Goal: Information Seeking & Learning: Learn about a topic

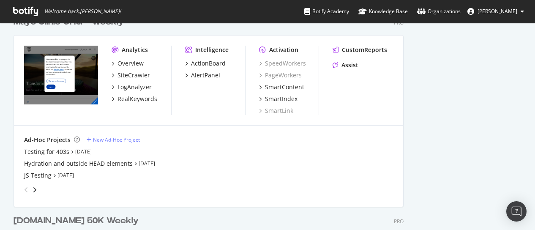
scroll to position [719, 0]
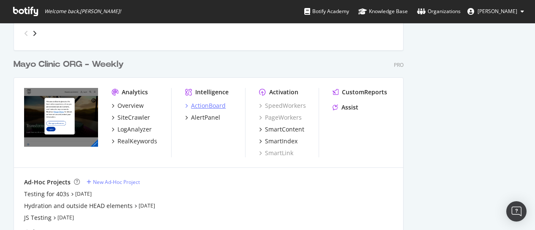
click at [205, 104] on div "ActionBoard" at bounding box center [208, 105] width 35 height 8
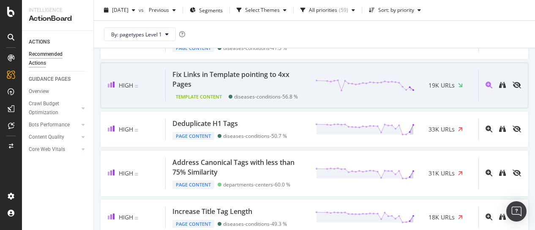
scroll to position [423, 0]
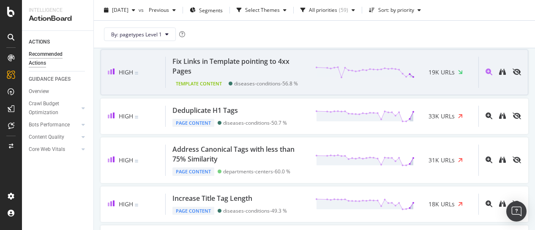
click at [227, 74] on div "Fix Links in Template pointing to 4xx Pages" at bounding box center [238, 66] width 133 height 19
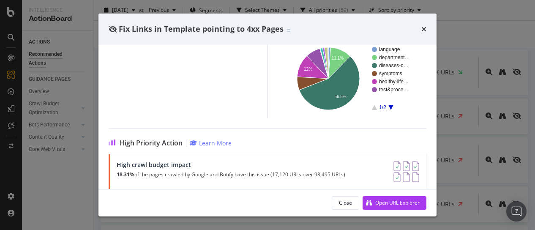
scroll to position [112, 0]
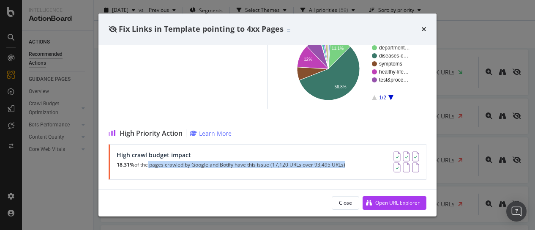
drag, startPoint x: 146, startPoint y: 163, endPoint x: 344, endPoint y: 165, distance: 197.4
click at [344, 165] on p "18.31% of the pages crawled by Google and Botify have this issue (17,120 URLs o…" at bounding box center [231, 165] width 229 height 6
click at [424, 27] on icon "times" at bounding box center [423, 29] width 5 height 7
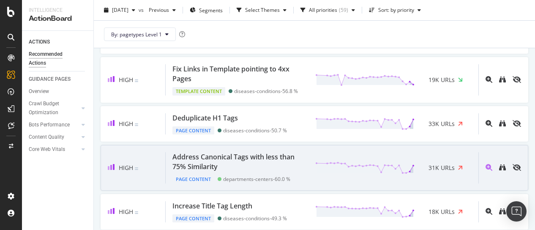
scroll to position [380, 0]
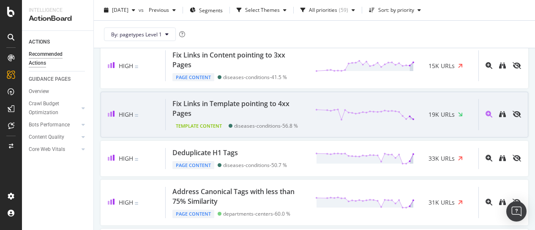
click at [301, 115] on div "Fix Links in Template pointing to 4xx Pages" at bounding box center [240, 108] width 136 height 19
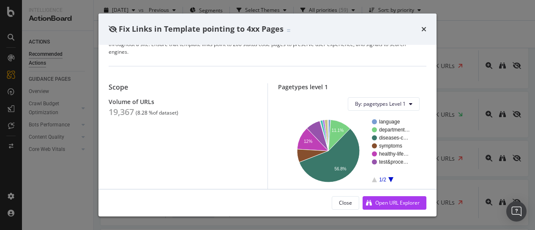
scroll to position [42, 0]
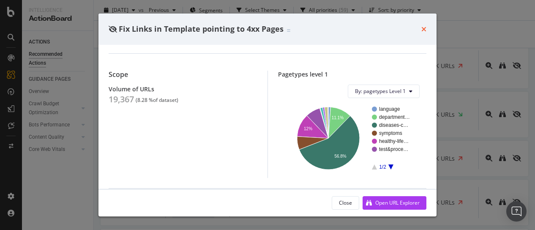
click at [424, 27] on icon "times" at bounding box center [423, 29] width 5 height 7
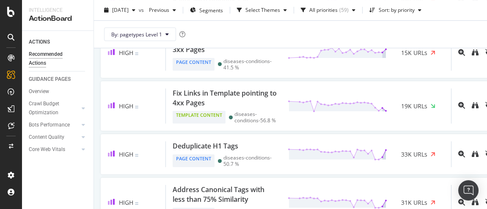
scroll to position [422, 0]
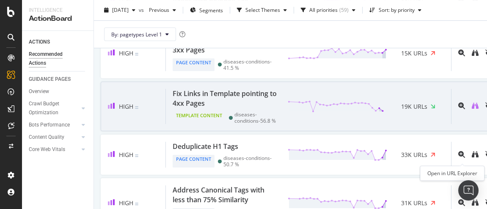
click at [471, 109] on icon "binoculars" at bounding box center [474, 105] width 7 height 7
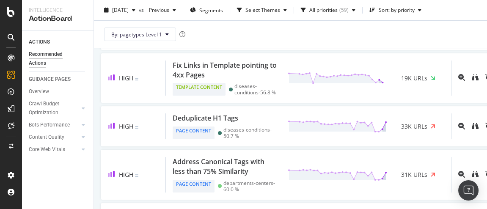
scroll to position [461, 0]
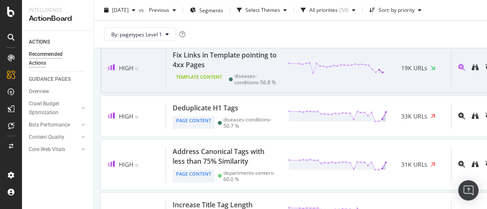
click at [276, 86] on div "Fix Links in Template pointing to 4xx Pages Template Content diseases-condition…" at bounding box center [308, 68] width 285 height 36
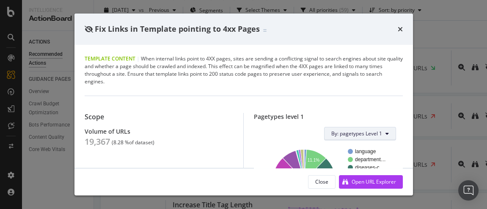
scroll to position [77, 0]
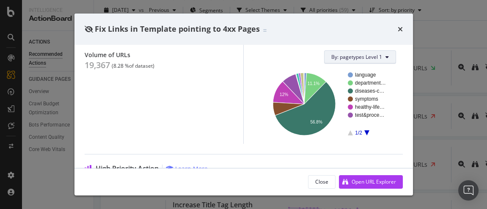
click at [369, 55] on span "By: pagetypes Level 1" at bounding box center [356, 56] width 51 height 7
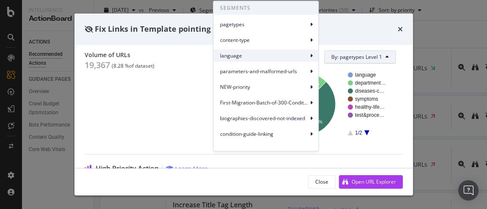
click at [272, 56] on span "language" at bounding box center [264, 56] width 88 height 8
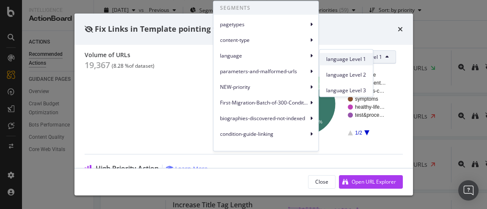
click at [331, 61] on span "language Level 1" at bounding box center [346, 59] width 40 height 8
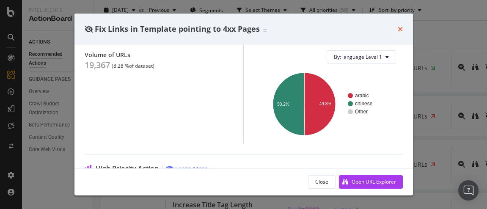
click at [400, 28] on icon "times" at bounding box center [399, 29] width 5 height 7
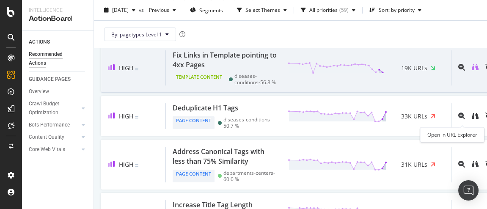
click at [471, 71] on icon "binoculars" at bounding box center [474, 67] width 7 height 7
click at [458, 71] on icon "magnifying-glass-plus" at bounding box center [461, 67] width 7 height 7
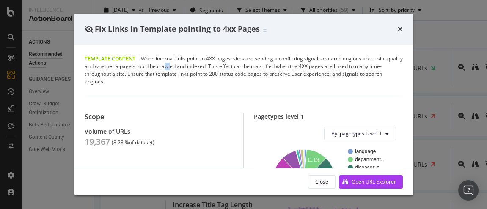
drag, startPoint x: 182, startPoint y: 64, endPoint x: 188, endPoint y: 63, distance: 6.0
click at [188, 63] on div "Template Content | When internal links point to 4XX pages, sites are sending a …" at bounding box center [244, 70] width 318 height 30
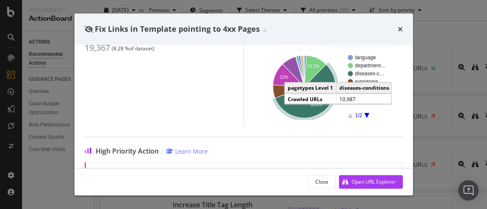
scroll to position [55, 0]
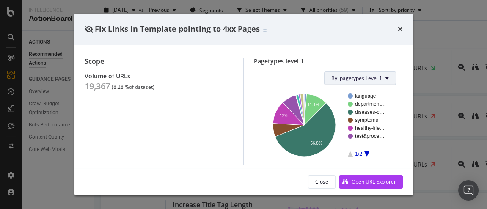
click at [375, 78] on span "By: pagetypes Level 1" at bounding box center [356, 77] width 51 height 7
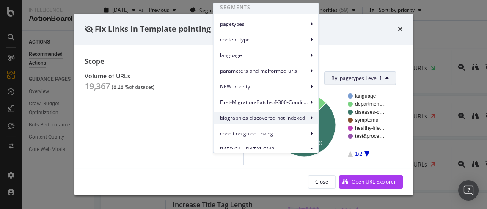
scroll to position [0, 0]
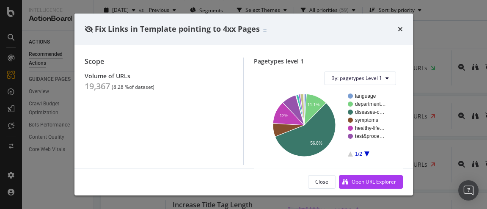
click at [346, 38] on div "Fix Links in Template pointing to 4xx Pages" at bounding box center [243, 29] width 338 height 31
click at [401, 28] on icon "times" at bounding box center [399, 29] width 5 height 7
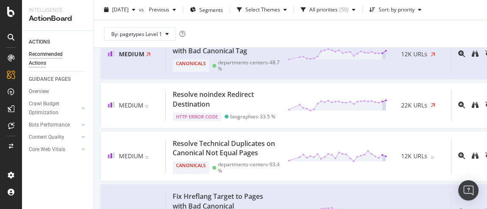
scroll to position [1153, 0]
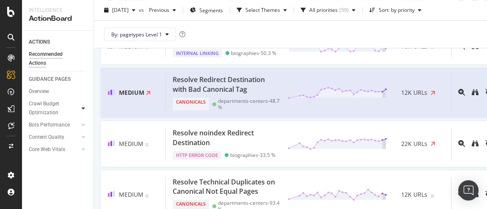
click at [83, 107] on icon at bounding box center [83, 108] width 3 height 5
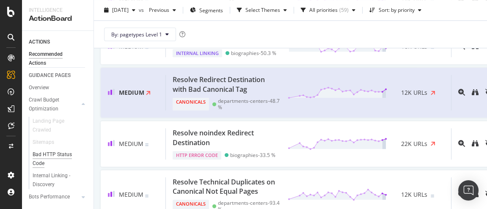
click at [51, 153] on div "Bad HTTP Status Code" at bounding box center [56, 159] width 47 height 18
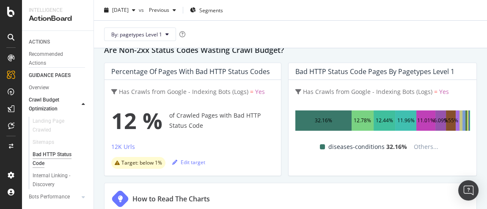
scroll to position [35, 0]
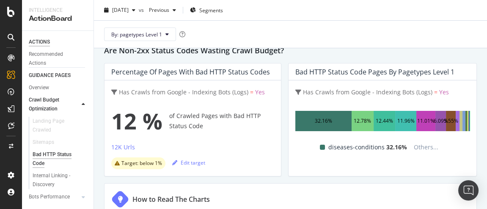
click at [45, 42] on div "ACTIONS" at bounding box center [39, 42] width 21 height 9
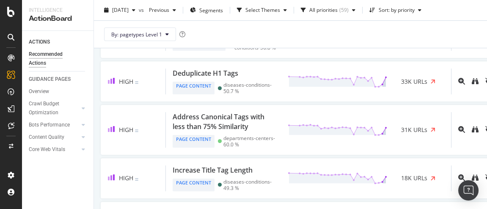
scroll to position [497, 0]
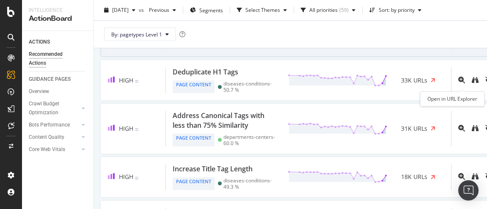
click at [471, 35] on icon "binoculars" at bounding box center [474, 31] width 7 height 7
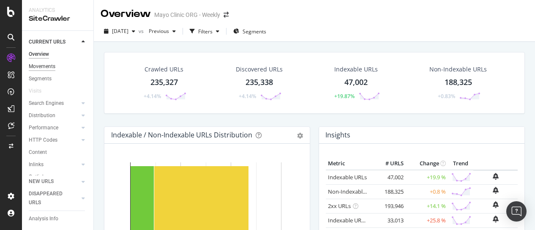
click at [47, 67] on div "Movements" at bounding box center [42, 66] width 27 height 9
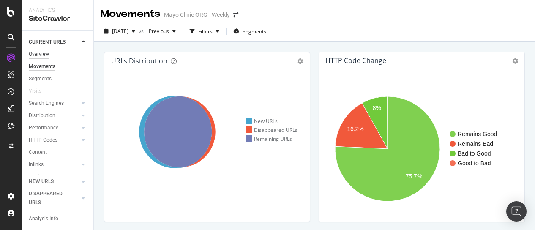
click at [45, 54] on div "Overview" at bounding box center [39, 54] width 20 height 9
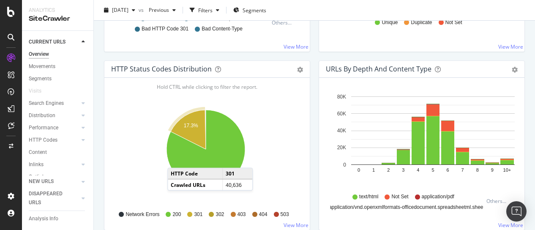
scroll to position [507, 0]
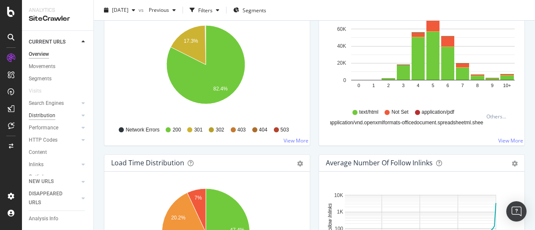
click at [44, 113] on div "Distribution" at bounding box center [42, 115] width 27 height 9
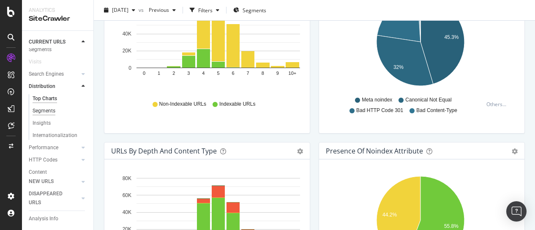
scroll to position [42, 0]
click at [45, 109] on div "Insights" at bounding box center [42, 110] width 18 height 9
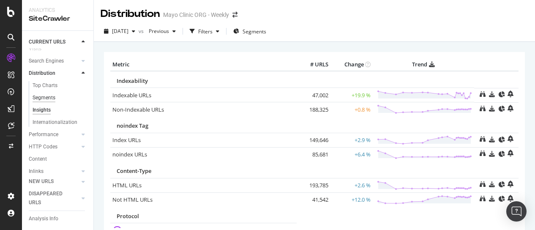
click at [46, 98] on div "Segments" at bounding box center [44, 97] width 23 height 9
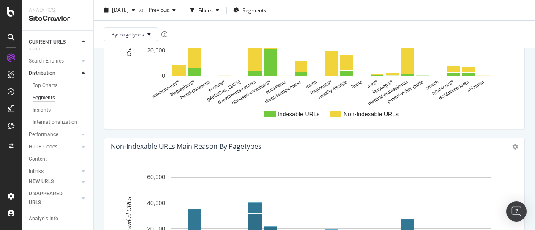
scroll to position [296, 0]
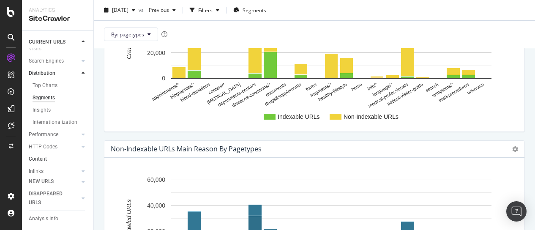
click at [51, 145] on div "HTTP Codes" at bounding box center [43, 146] width 29 height 9
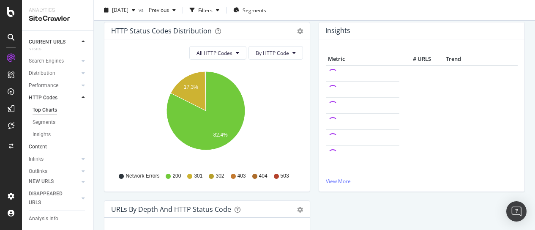
scroll to position [268, 0]
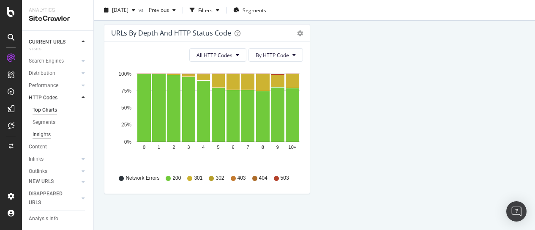
click at [39, 134] on div "Insights" at bounding box center [42, 134] width 18 height 9
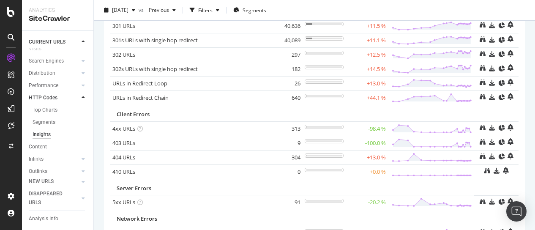
scroll to position [127, 0]
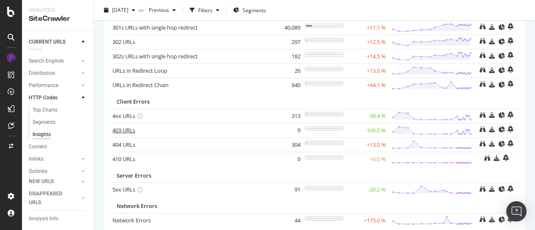
click at [121, 127] on link "403 URLs" at bounding box center [123, 130] width 23 height 8
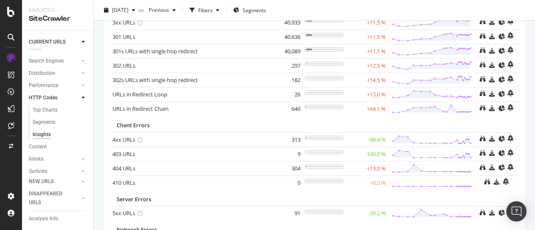
scroll to position [127, 0]
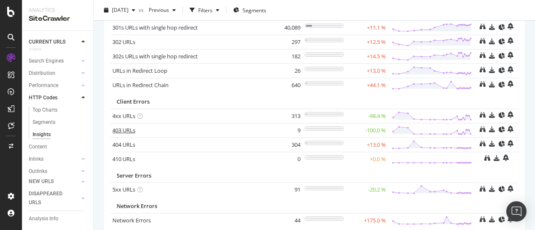
click at [123, 129] on link "403 URLs" at bounding box center [123, 130] width 23 height 8
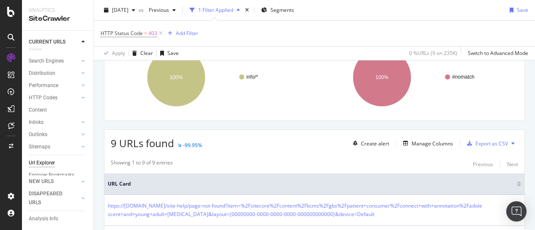
scroll to position [85, 0]
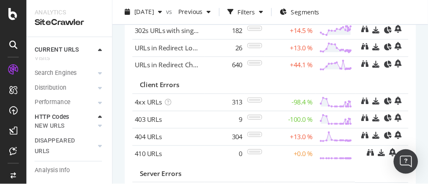
scroll to position [158, 0]
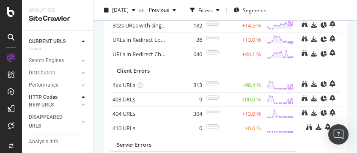
drag, startPoint x: 533, startPoint y: 11, endPoint x: 178, endPoint y: 136, distance: 377.4
click at [178, 136] on td "Server Errors" at bounding box center [203, 143] width 186 height 16
click at [337, 69] on div "Metric # URLS Change Trend Success 2xx URLs 193,946 +14.1 % Redirections 3xx UR…" at bounding box center [225, 48] width 243 height 308
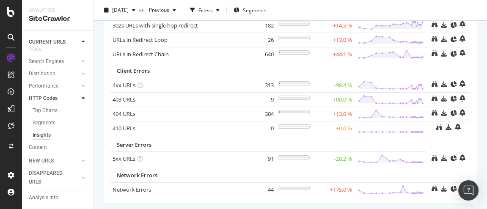
drag, startPoint x: 260, startPoint y: 82, endPoint x: 270, endPoint y: 82, distance: 9.3
click at [270, 82] on td "313" at bounding box center [259, 85] width 34 height 14
copy td "313"
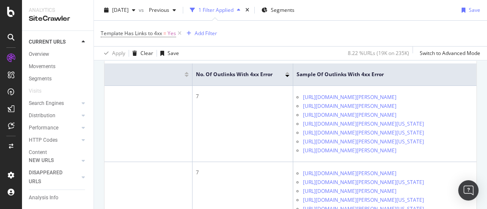
scroll to position [0, 157]
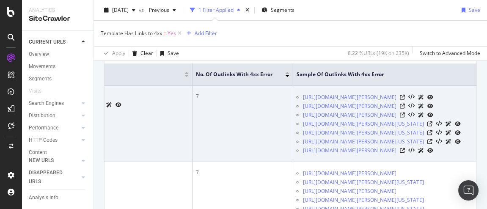
drag, startPoint x: 390, startPoint y: 165, endPoint x: 231, endPoint y: 145, distance: 160.7
click at [231, 145] on td "7" at bounding box center [242, 124] width 101 height 76
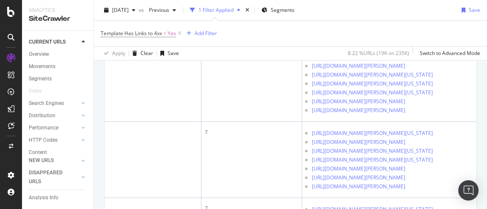
scroll to position [0, 0]
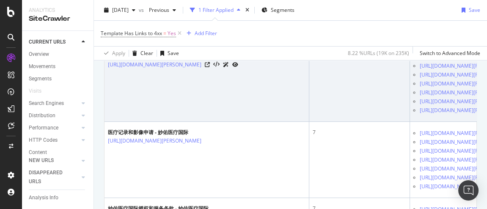
drag, startPoint x: 198, startPoint y: 138, endPoint x: 212, endPoint y: 163, distance: 28.8
click at [212, 60] on div "患者权利、责任和隐私 - 妙佑医疗国际" at bounding box center [173, 56] width 130 height 8
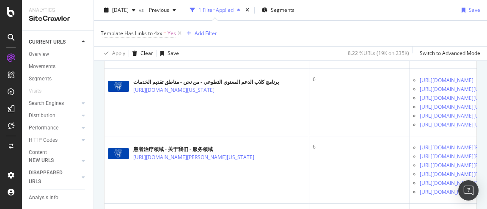
scroll to position [653, 0]
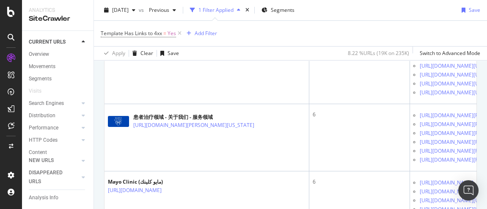
scroll to position [692, 0]
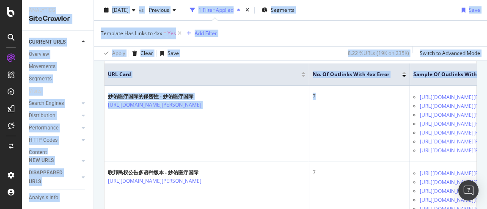
scroll to position [0, 157]
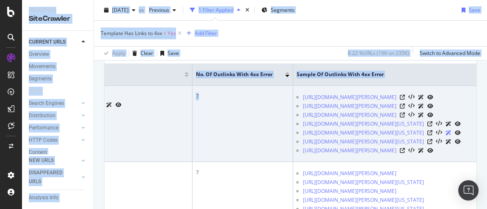
drag, startPoint x: 377, startPoint y: 186, endPoint x: 452, endPoint y: 171, distance: 76.4
click at [485, 180] on div "URL Explorer Mayo Clinic ORG - Weekly 2025 Sep. 3rd vs Previous 1 Filter Applie…" at bounding box center [290, 104] width 393 height 209
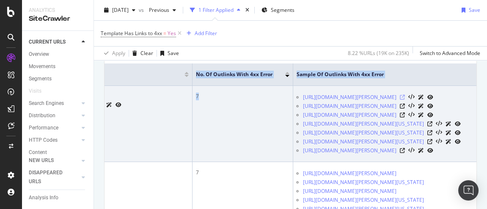
click at [405, 98] on icon at bounding box center [401, 97] width 5 height 5
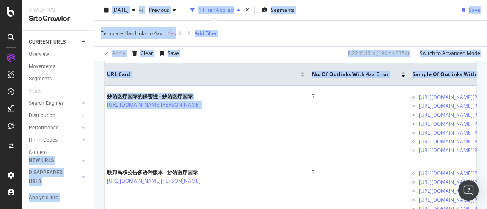
scroll to position [0, 0]
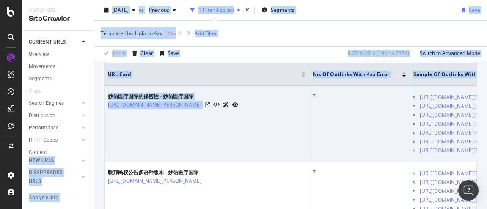
drag, startPoint x: 142, startPoint y: 149, endPoint x: 159, endPoint y: 142, distance: 17.8
click at [159, 142] on td "妙佑医疗国际的保密性 - 妙佑医疗国际 https://www.mayoclinic.org/zh-hans/patient-visitor-guide/co…" at bounding box center [206, 124] width 205 height 76
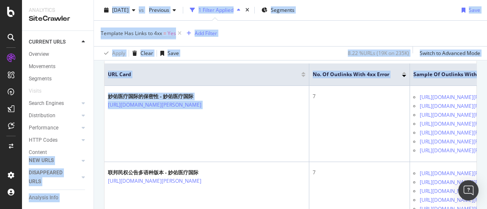
scroll to position [0, 157]
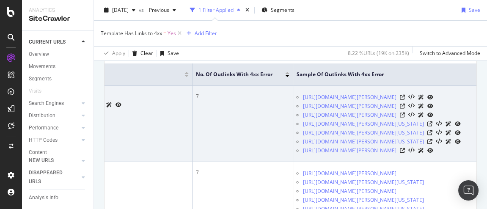
drag, startPoint x: 403, startPoint y: 169, endPoint x: 251, endPoint y: 137, distance: 155.4
click at [251, 137] on td "7" at bounding box center [242, 124] width 101 height 76
click at [239, 136] on td "7" at bounding box center [242, 124] width 101 height 76
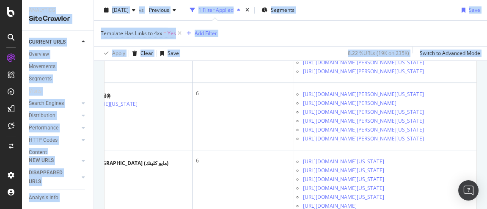
scroll to position [1165, 0]
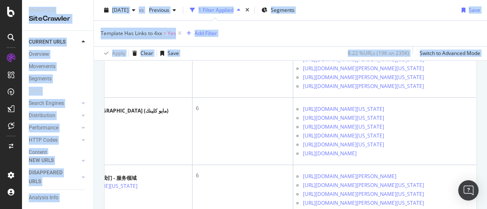
drag, startPoint x: 214, startPoint y: 167, endPoint x: 373, endPoint y: 132, distance: 162.9
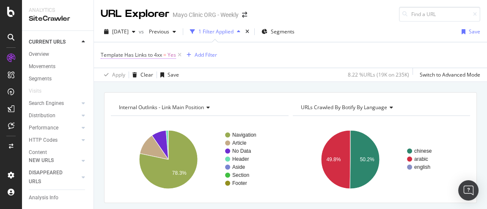
click at [149, 55] on span "Template Has Links to 4xx" at bounding box center [131, 54] width 61 height 7
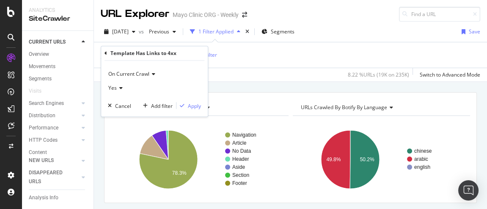
click at [141, 54] on div "Template Has Links to 4xx" at bounding box center [143, 52] width 66 height 7
click at [268, 126] on rect "A chart." at bounding box center [198, 160] width 175 height 74
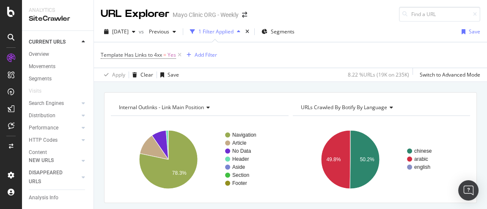
click at [182, 104] on span "Internal Outlinks - Link Main Position" at bounding box center [161, 107] width 85 height 7
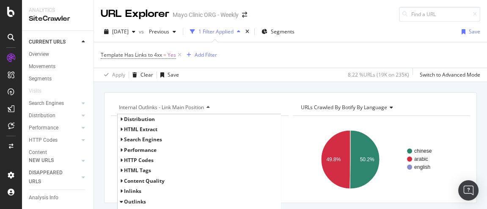
click at [120, 158] on icon at bounding box center [121, 160] width 3 height 5
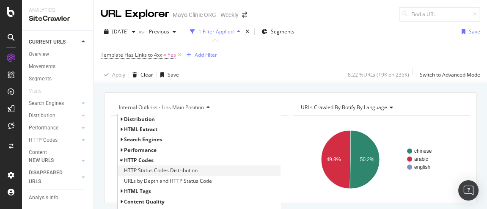
click at [136, 169] on span "HTTP Status Codes Distribution" at bounding box center [161, 170] width 74 height 8
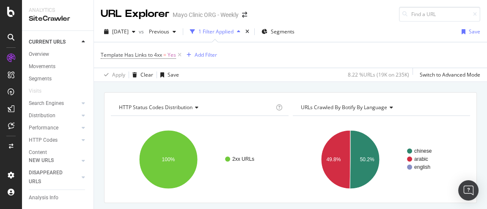
click at [193, 105] on icon at bounding box center [195, 107] width 6 height 5
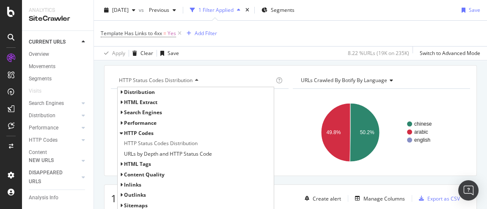
scroll to position [38, 0]
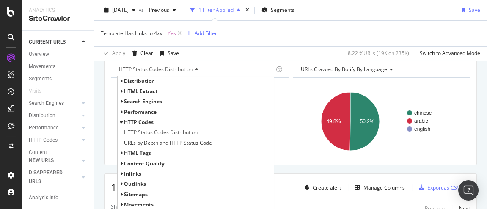
click at [217, 63] on div "HTTP Status Codes Distribution" at bounding box center [195, 70] width 157 height 14
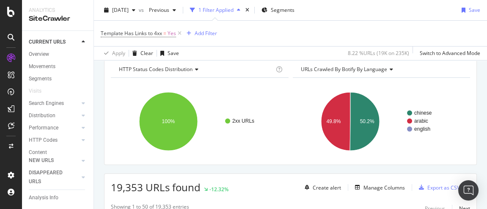
click at [195, 67] on icon at bounding box center [195, 69] width 6 height 5
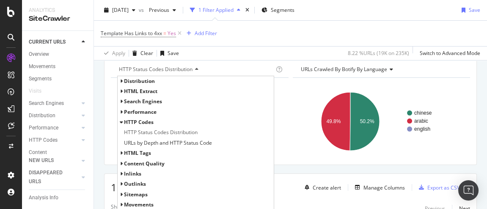
scroll to position [77, 0]
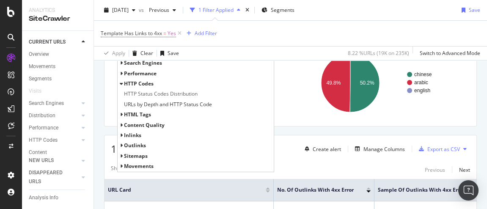
click at [130, 142] on span "Outlinks" at bounding box center [135, 145] width 22 height 7
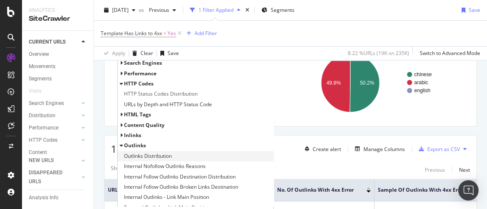
scroll to position [27, 0]
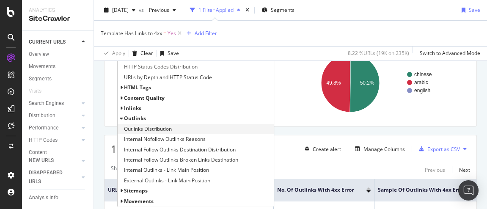
click at [149, 125] on span "Outlinks Distribution" at bounding box center [148, 129] width 48 height 8
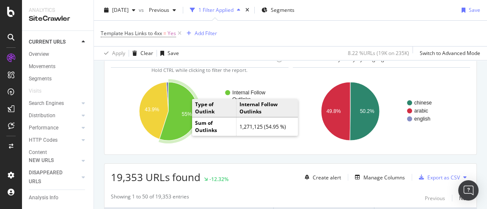
scroll to position [38, 0]
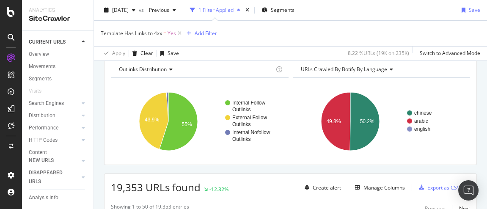
click at [173, 69] on div "Outlinks Distribution" at bounding box center [195, 70] width 157 height 14
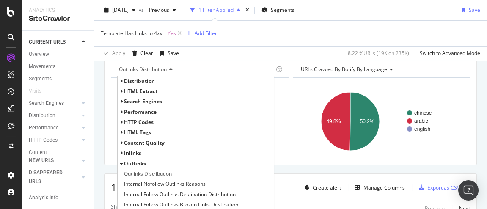
scroll to position [0, 0]
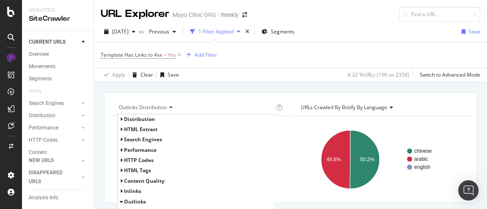
click at [139, 116] on span "Distribution" at bounding box center [139, 118] width 31 height 7
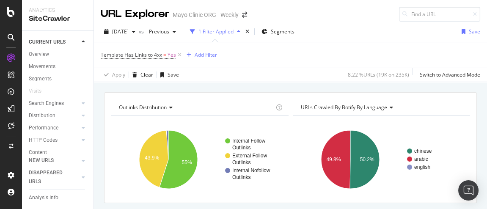
click at [171, 105] on icon at bounding box center [170, 107] width 6 height 5
click at [166, 104] on span "Outlinks Distribution" at bounding box center [143, 107] width 48 height 7
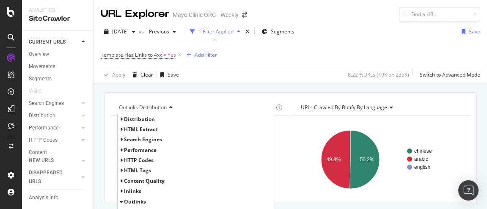
click at [136, 127] on span "HTML Extract" at bounding box center [140, 129] width 33 height 7
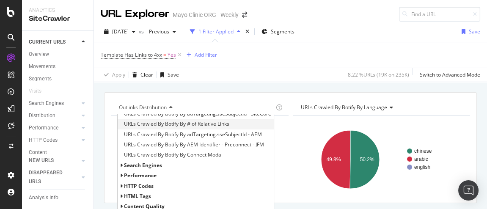
scroll to position [77, 0]
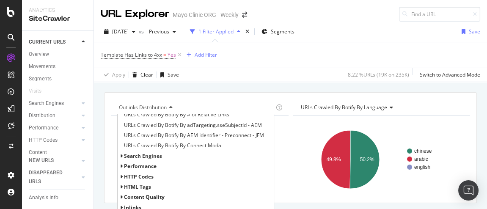
click at [130, 153] on span "Search Engines" at bounding box center [143, 155] width 38 height 7
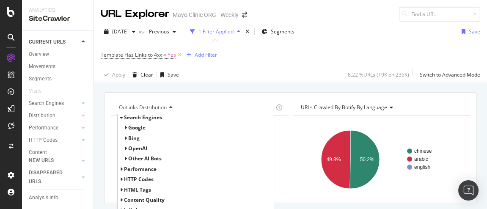
click at [134, 167] on span "Performance" at bounding box center [140, 168] width 33 height 7
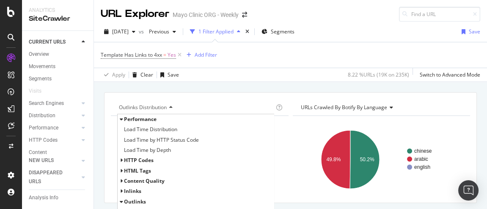
scroll to position [171, 0]
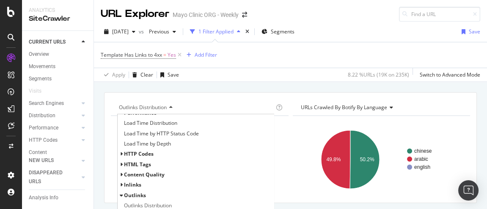
click at [141, 150] on span "HTTP Codes" at bounding box center [139, 153] width 30 height 7
click at [136, 181] on span "HTML Tags" at bounding box center [137, 184] width 27 height 7
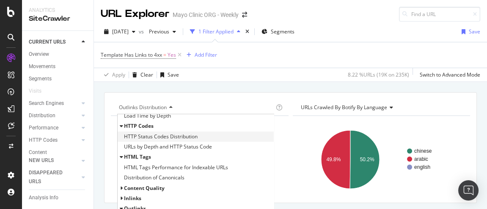
scroll to position [210, 0]
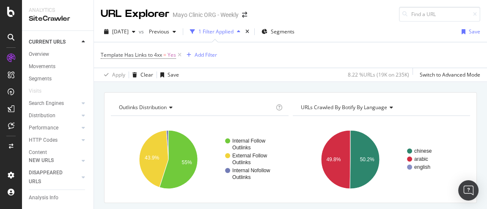
click at [256, 75] on div "Apply Clear Save 8.22 % URLs ( 19K on 235K ) Switch to Advanced Mode" at bounding box center [290, 75] width 393 height 14
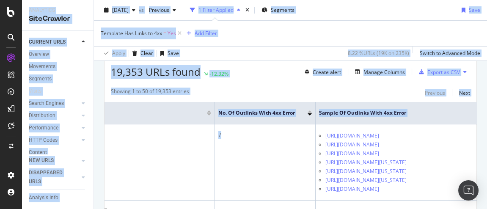
scroll to position [0, 157]
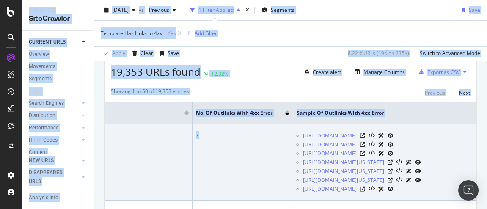
drag, startPoint x: 383, startPoint y: 172, endPoint x: 426, endPoint y: 172, distance: 43.1
click at [426, 172] on tr "妙佑医疗国际的保密性 - 妙佑医疗国际 https://www.mayoclinic.org/zh-hans/patient-visitor-guide/co…" at bounding box center [233, 162] width 485 height 76
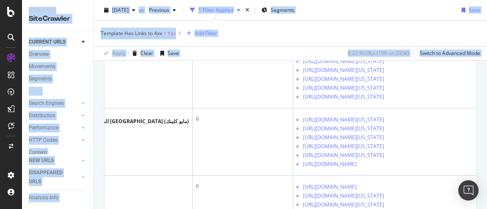
scroll to position [960, 0]
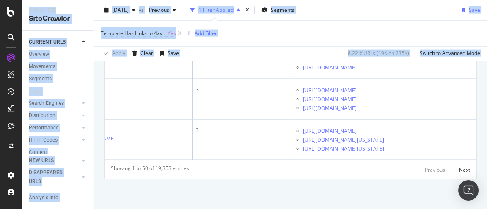
scroll to position [4842, 0]
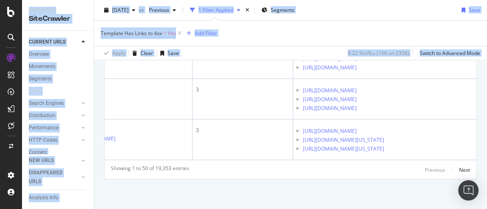
scroll to position [3612, 0]
drag, startPoint x: 272, startPoint y: 98, endPoint x: 386, endPoint y: 103, distance: 114.6
copy link "https://www.mayoclinic.org/ar/about-mayo-clinic/"
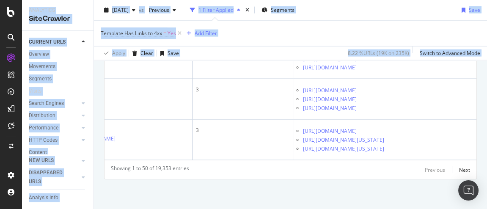
drag, startPoint x: 267, startPoint y: 95, endPoint x: 391, endPoint y: 95, distance: 123.9
copy link "https://www.mayoclinic.org/ar/patient-visitor-guide/"
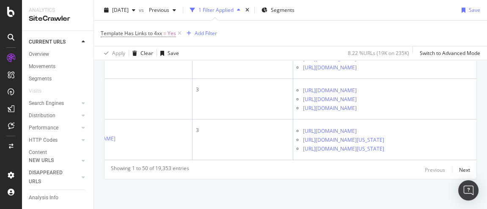
click at [417, 29] on div "Template Has Links to 4xx = Yes Add Filter" at bounding box center [290, 33] width 379 height 25
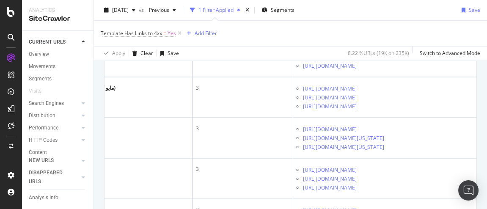
click at [424, 16] on div "2025 Sep. 3rd vs Previous 1 Filter Applied Segments Save" at bounding box center [290, 11] width 393 height 17
